Goal: Task Accomplishment & Management: Manage account settings

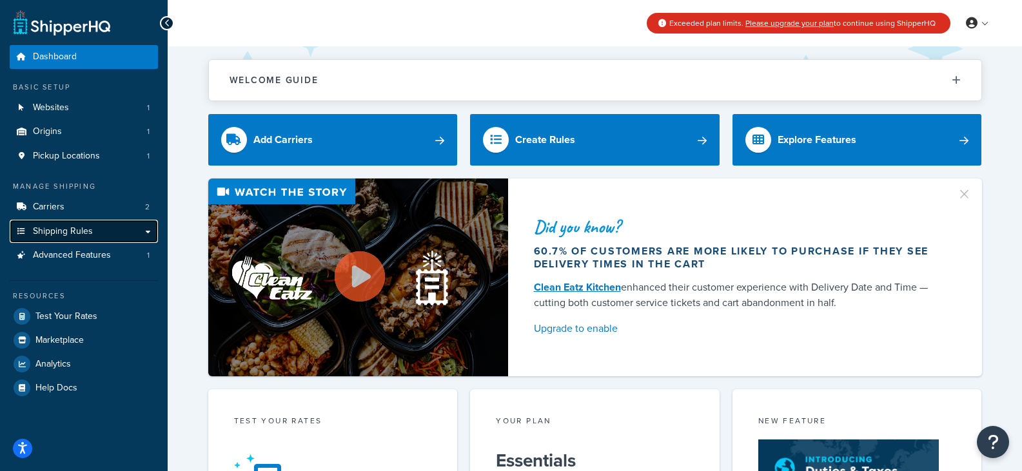
click at [153, 233] on link "Shipping Rules" at bounding box center [84, 232] width 148 height 24
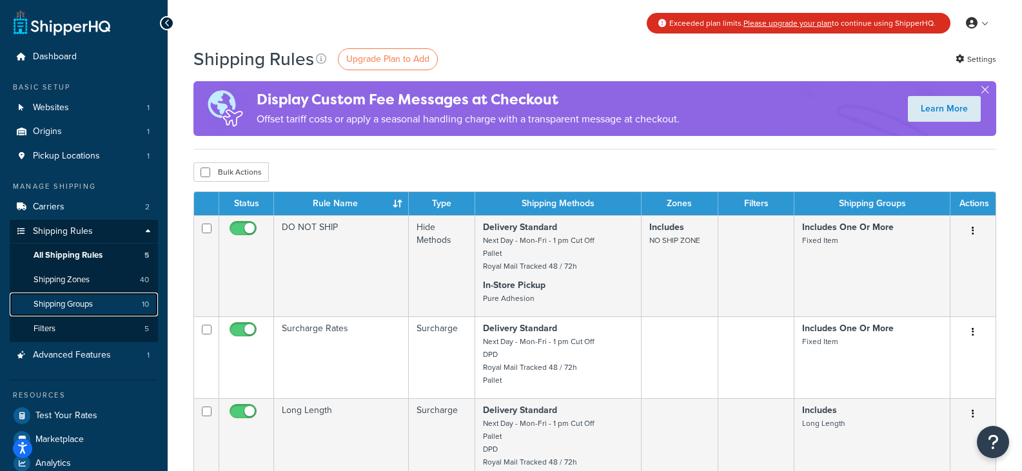
click at [77, 306] on span "Shipping Groups" at bounding box center [63, 304] width 59 height 11
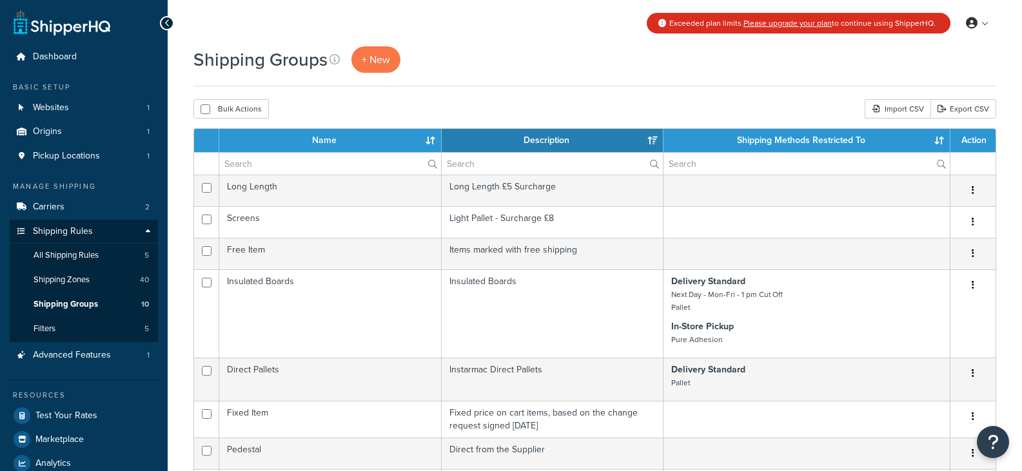
select select "15"
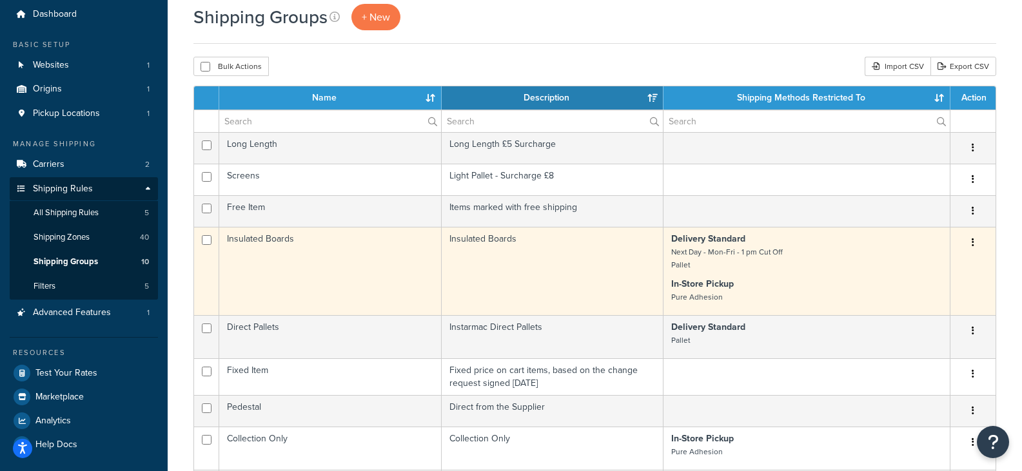
scroll to position [64, 0]
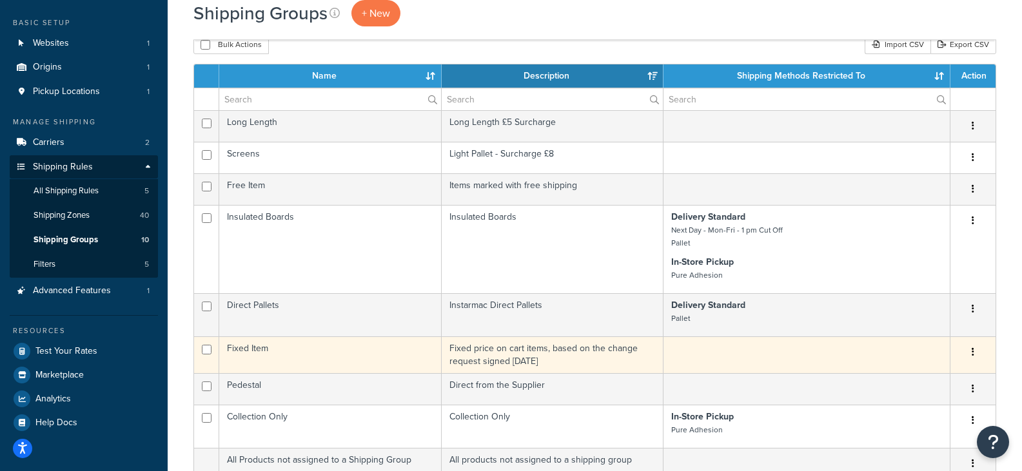
click at [969, 352] on button "button" at bounding box center [973, 352] width 18 height 21
click at [310, 350] on td "Fixed Item" at bounding box center [330, 354] width 222 height 37
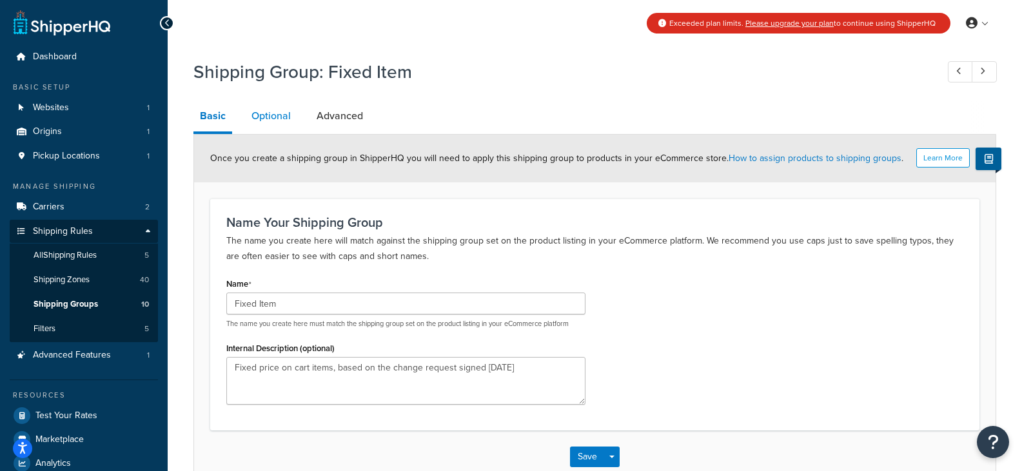
click at [278, 109] on link "Optional" at bounding box center [271, 116] width 52 height 31
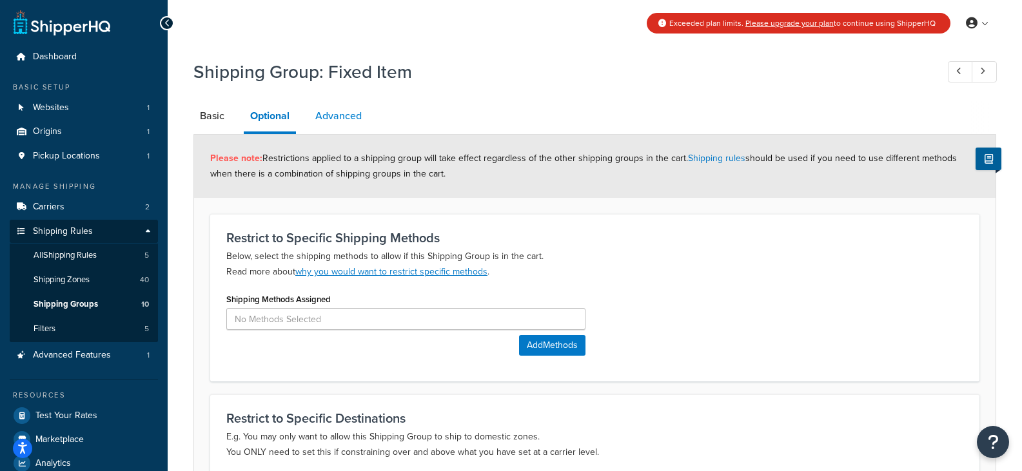
click at [336, 113] on link "Advanced" at bounding box center [338, 116] width 59 height 31
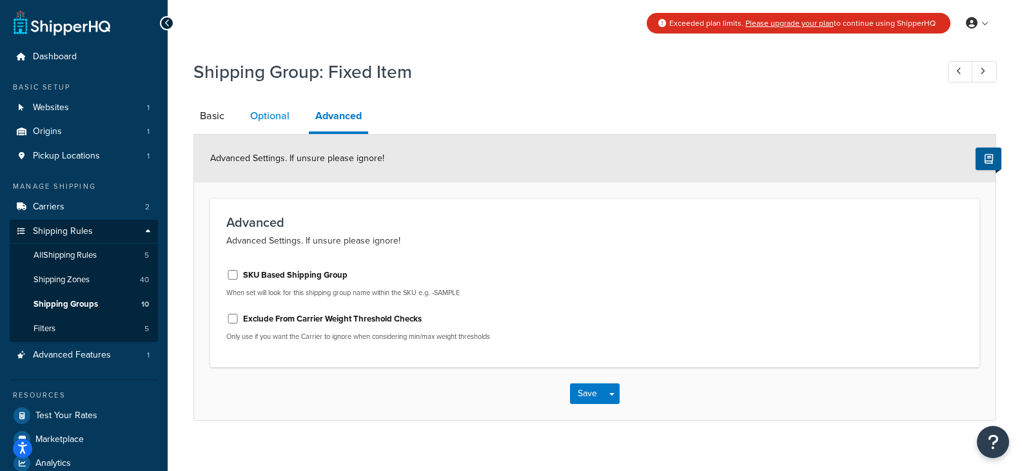
click at [283, 118] on link "Optional" at bounding box center [270, 116] width 52 height 31
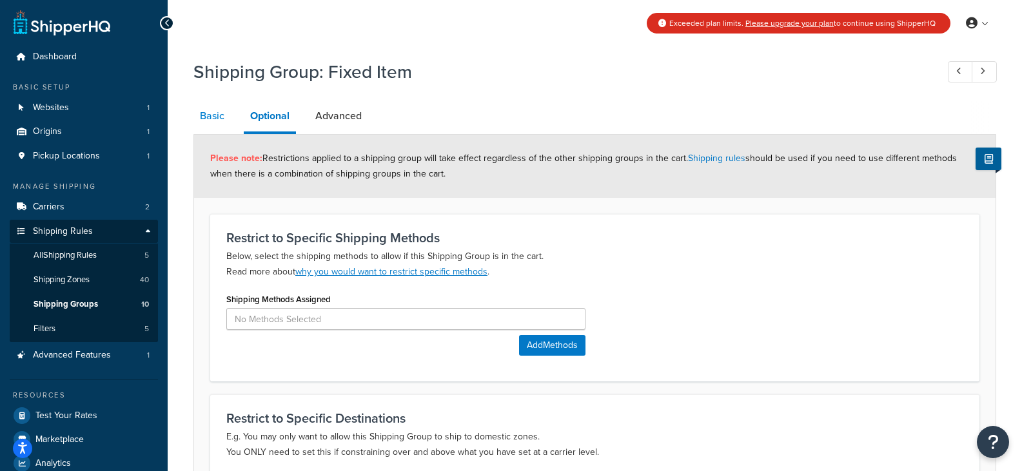
click at [216, 115] on link "Basic" at bounding box center [211, 116] width 37 height 31
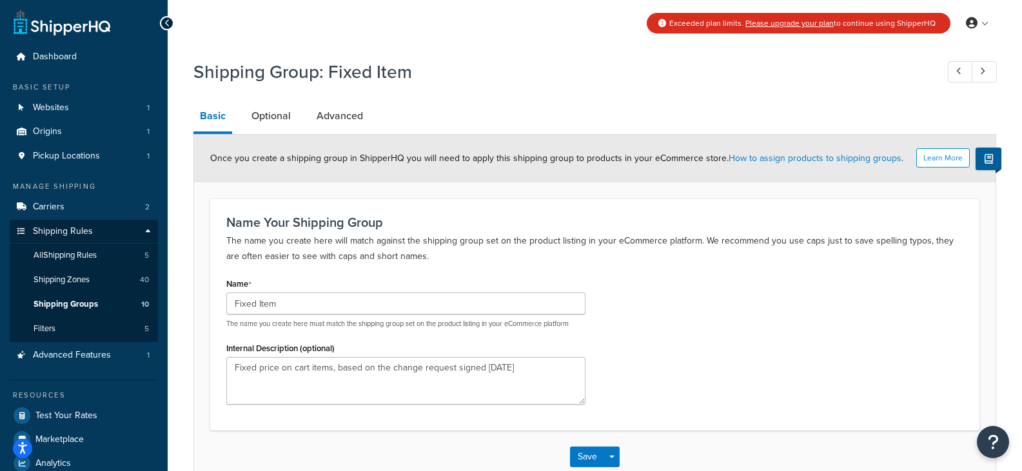
click at [173, 24] on div at bounding box center [167, 23] width 14 height 14
click at [163, 23] on div at bounding box center [167, 23] width 14 height 14
click at [50, 28] on link at bounding box center [62, 23] width 97 height 26
click at [49, 53] on span "Dashboard" at bounding box center [55, 57] width 44 height 11
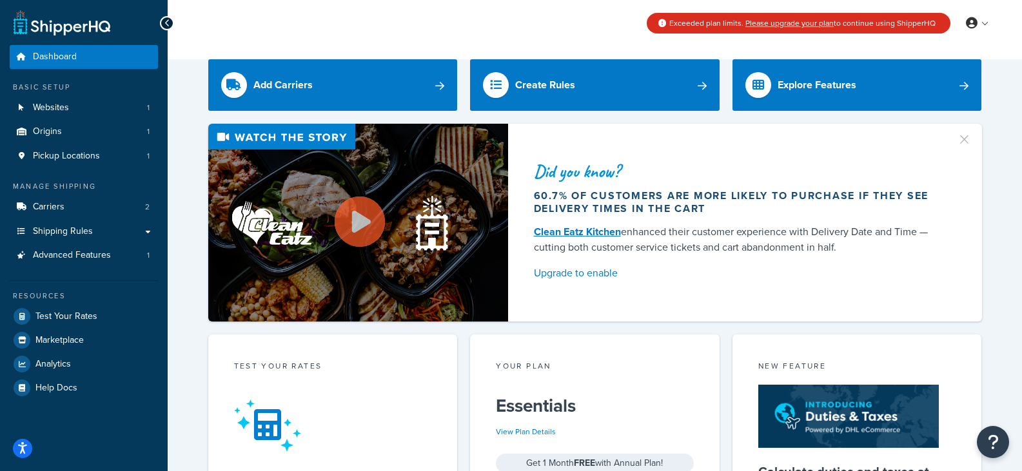
click at [165, 23] on icon at bounding box center [167, 23] width 6 height 9
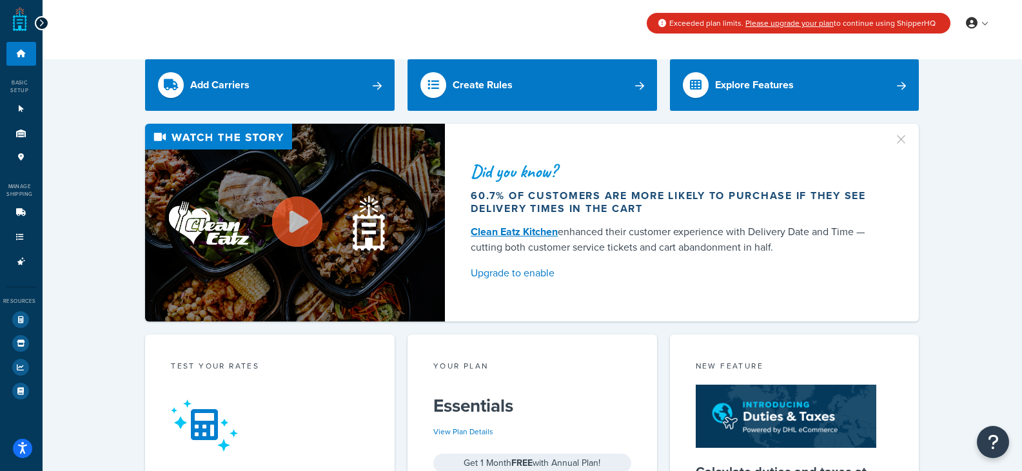
click at [39, 23] on icon at bounding box center [42, 23] width 6 height 9
